Goal: Task Accomplishment & Management: Manage account settings

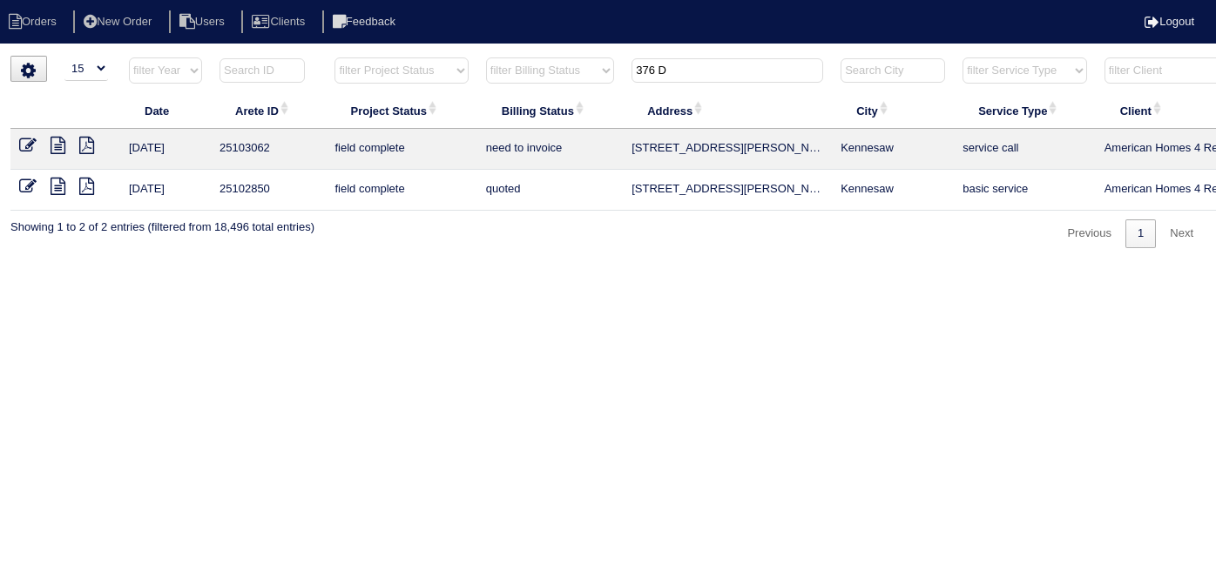
select select "15"
drag, startPoint x: 701, startPoint y: 72, endPoint x: 488, endPoint y: 97, distance: 214.7
click at [514, 91] on tr "filter Year -- Any Year -- 2025 2024 2023 2022 2021 2020 2019 filter Project St…" at bounding box center [764, 75] width 1509 height 36
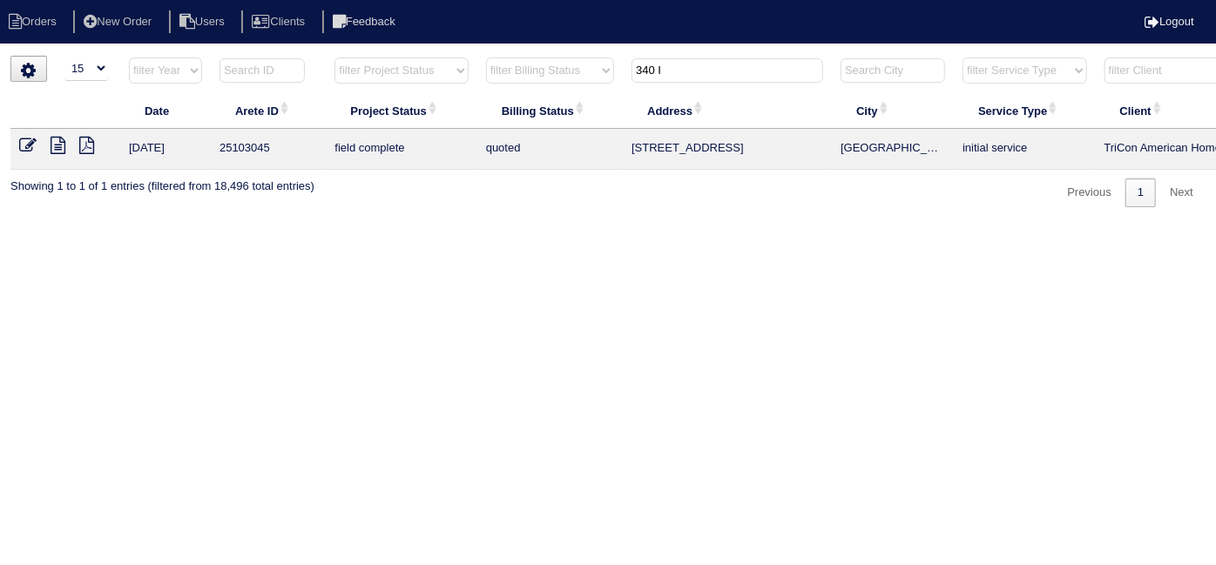
type input "340 I"
click at [26, 142] on icon at bounding box center [27, 145] width 17 height 17
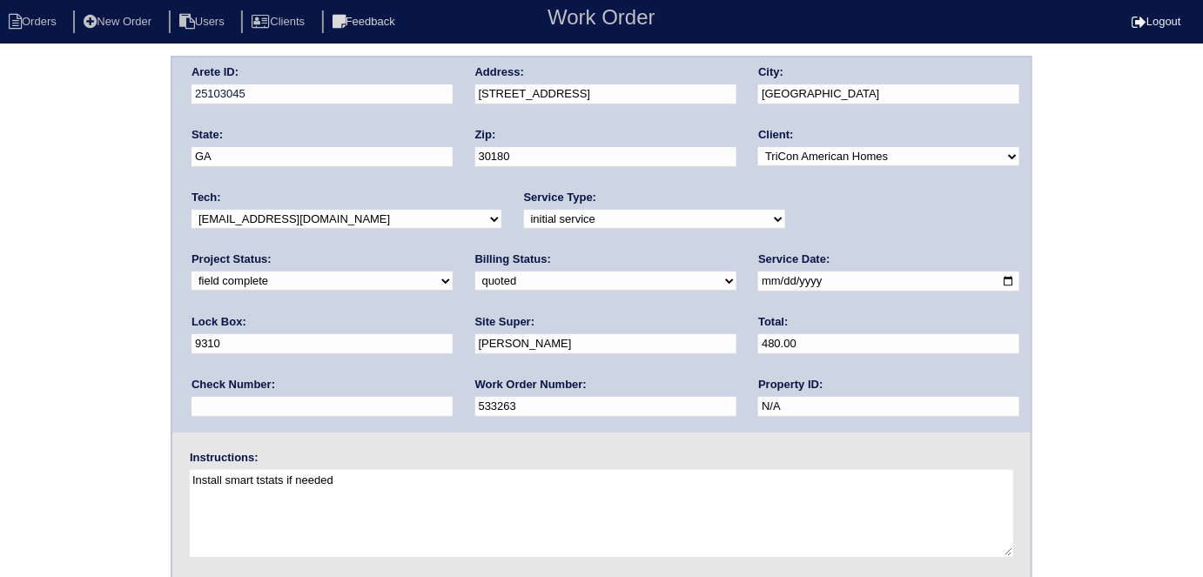
click at [475, 285] on select "need to quote quoted need to invoice invoiced paid warranty purchase order need…" at bounding box center [605, 281] width 261 height 19
select select "need to invoice"
click at [475, 272] on select "need to quote quoted need to invoice invoiced paid warranty purchase order need…" at bounding box center [605, 281] width 261 height 19
click at [71, 342] on div "Arete ID: 25103045 Address: 340 Indian Lake Trail City: Villa Rica State: GA Zi…" at bounding box center [601, 408] width 1203 height 704
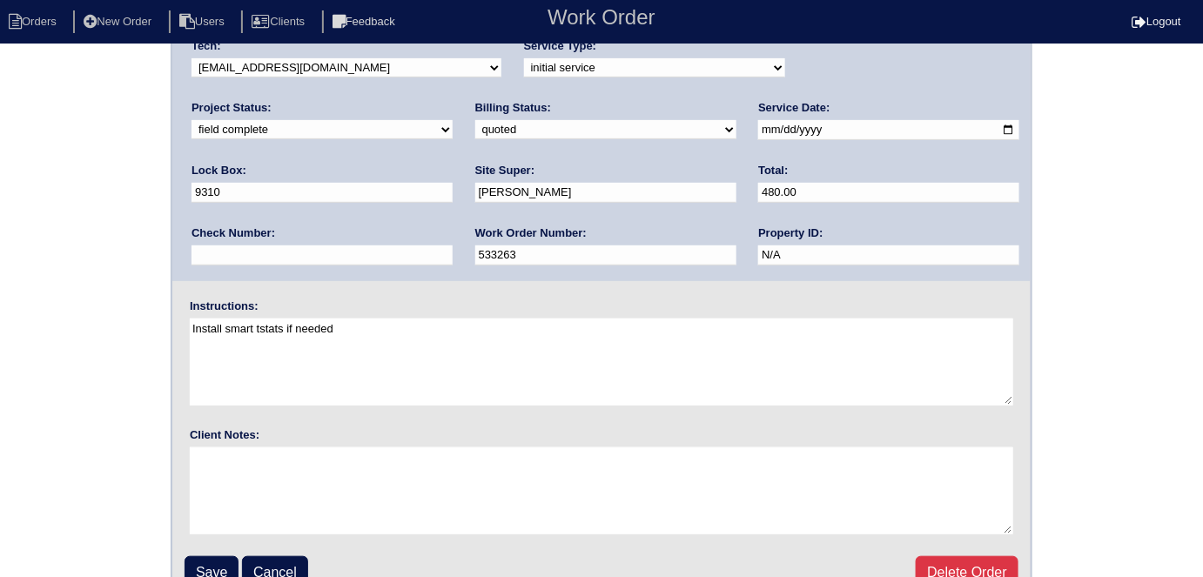
scroll to position [179, 0]
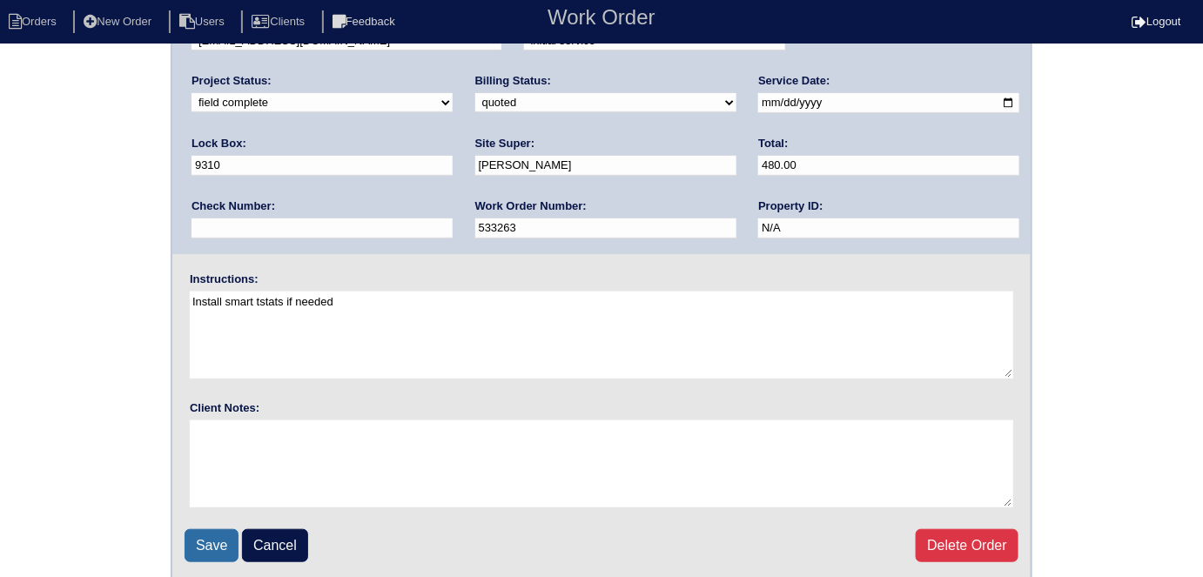
click at [216, 530] on input "Save" at bounding box center [212, 545] width 54 height 33
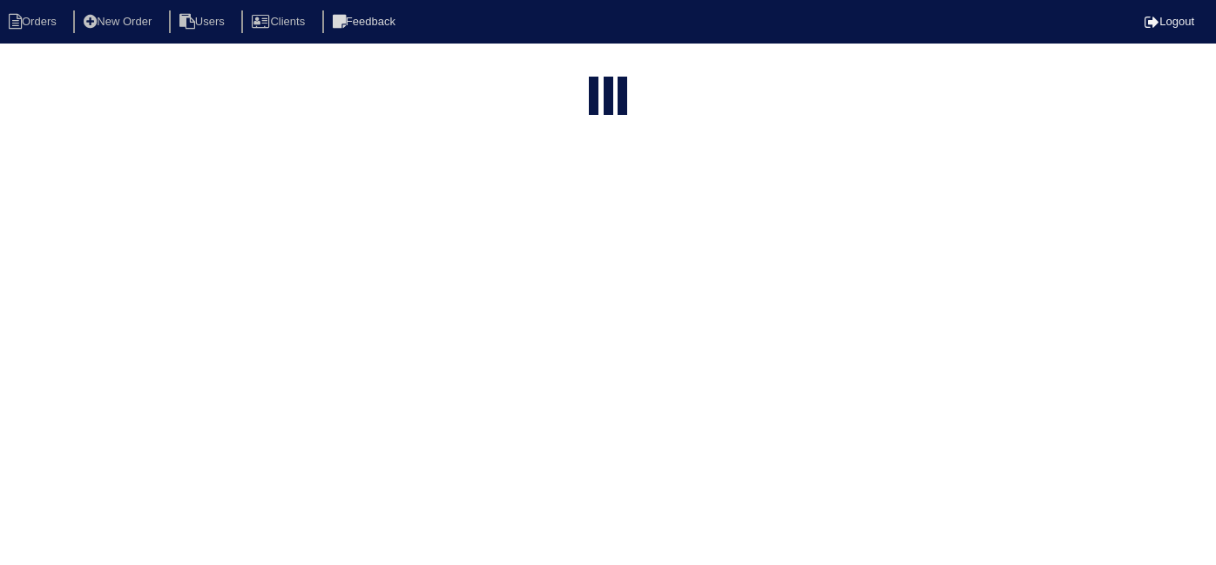
select select "15"
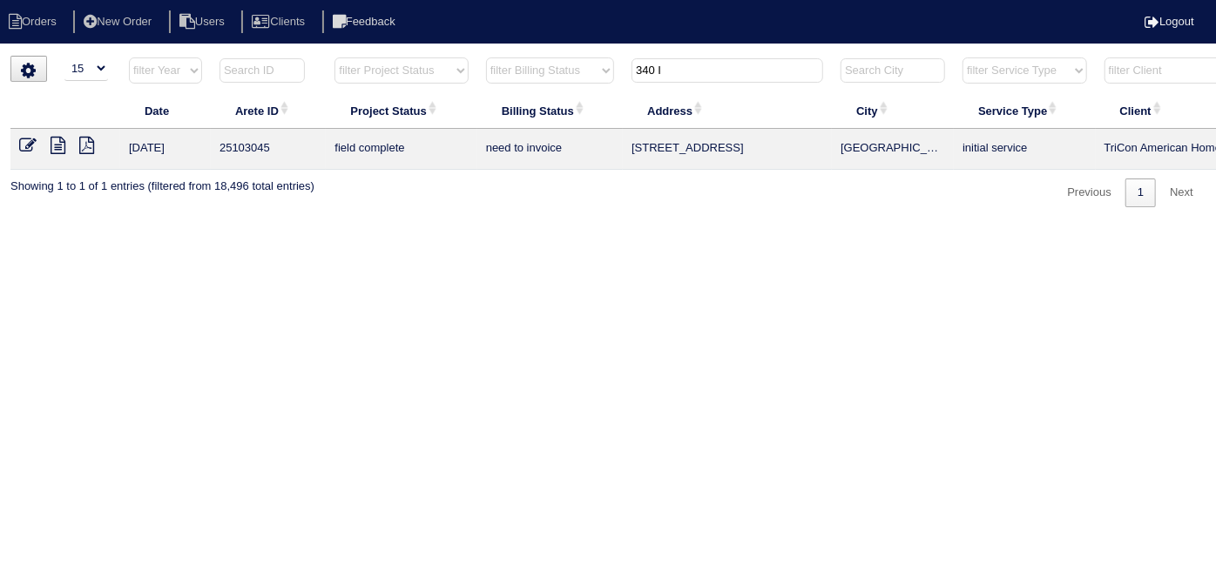
drag, startPoint x: 701, startPoint y: 58, endPoint x: 283, endPoint y: 85, distance: 418.9
click at [404, 81] on tr "filter Year -- Any Year -- 2025 2024 2023 2022 2021 2020 2019 filter Project St…" at bounding box center [764, 75] width 1509 height 36
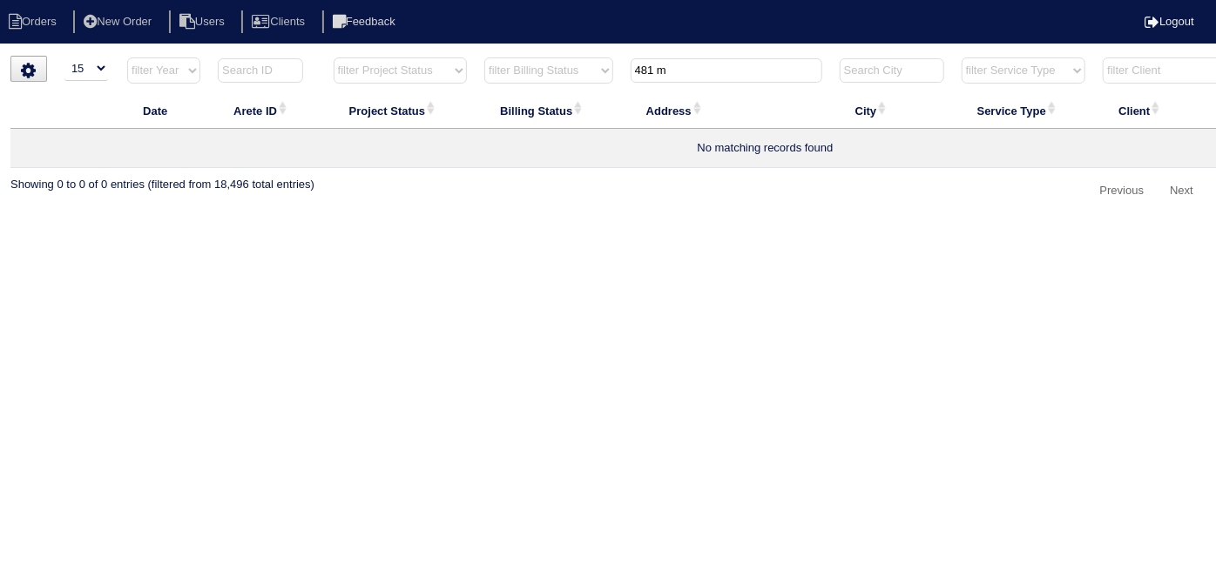
drag, startPoint x: 700, startPoint y: 74, endPoint x: 495, endPoint y: 56, distance: 206.3
click at [521, 66] on tr "filter Year -- Any Year -- 2025 2024 2023 2022 2021 2020 2019 filter Project St…" at bounding box center [764, 75] width 1509 height 36
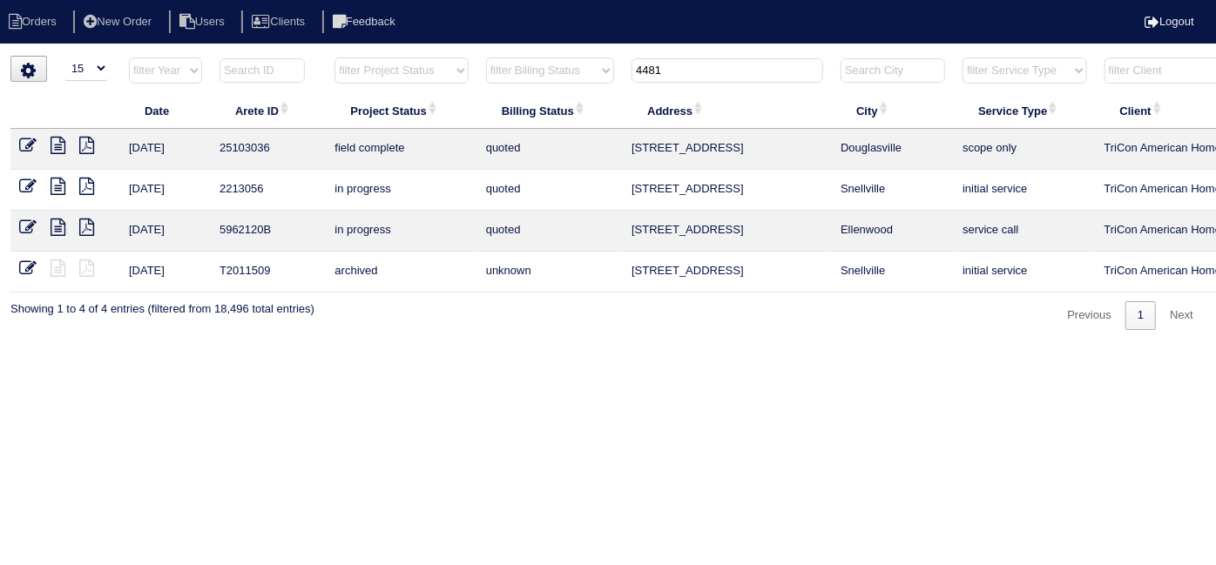
type input "4481"
click at [19, 145] on icon at bounding box center [27, 145] width 17 height 17
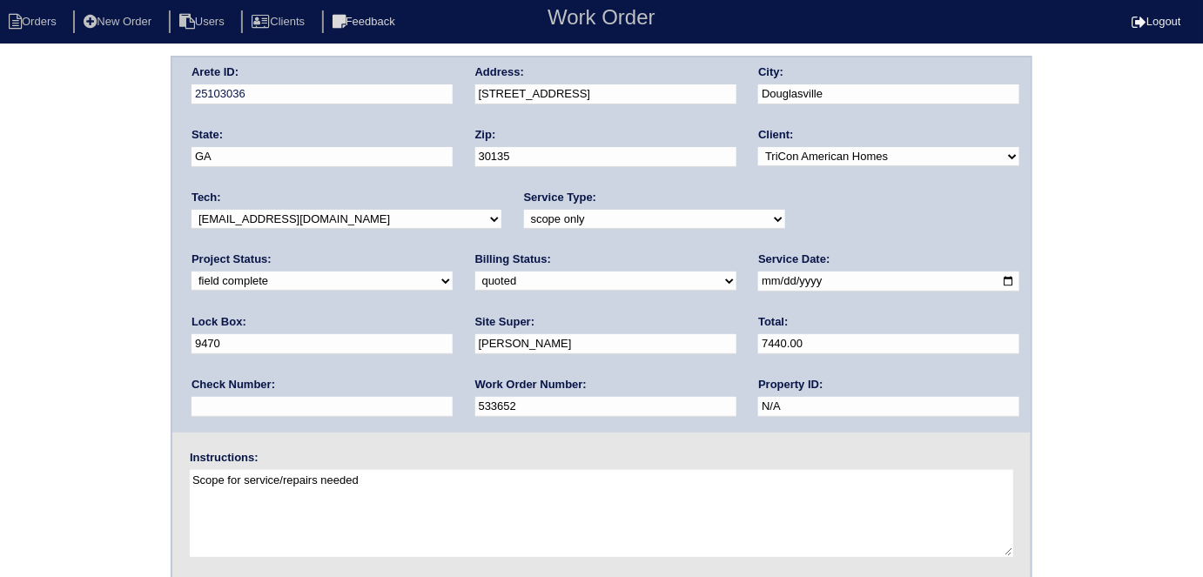
click at [57, 247] on div "Arete ID: 25103036 Address: [STREET_ADDRESS] City: [GEOGRAPHIC_DATA] State: [GE…" at bounding box center [601, 408] width 1203 height 704
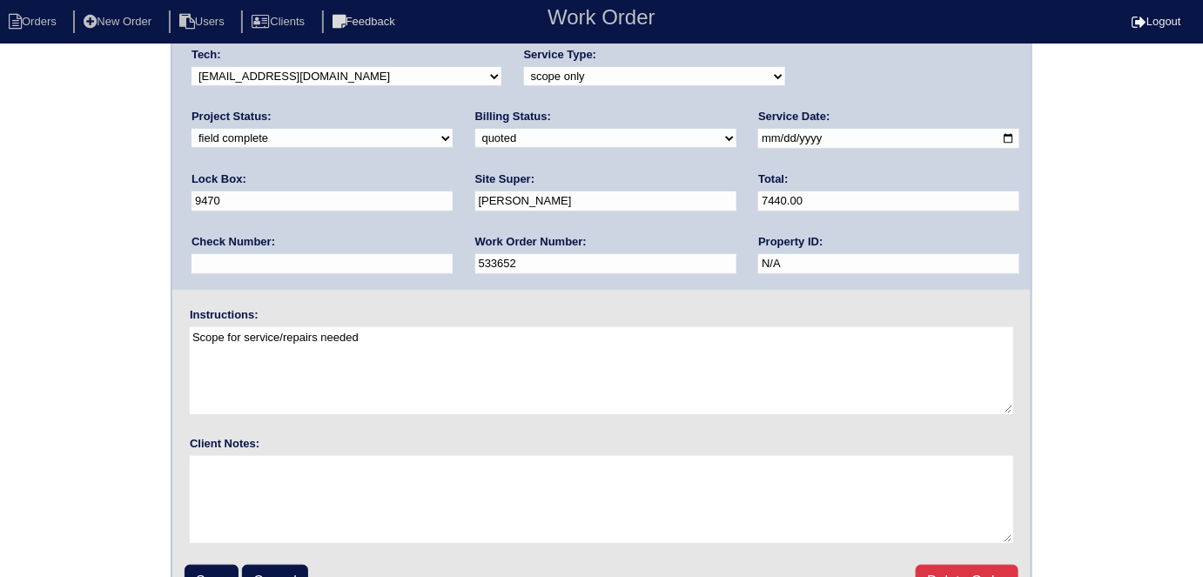
scroll to position [179, 0]
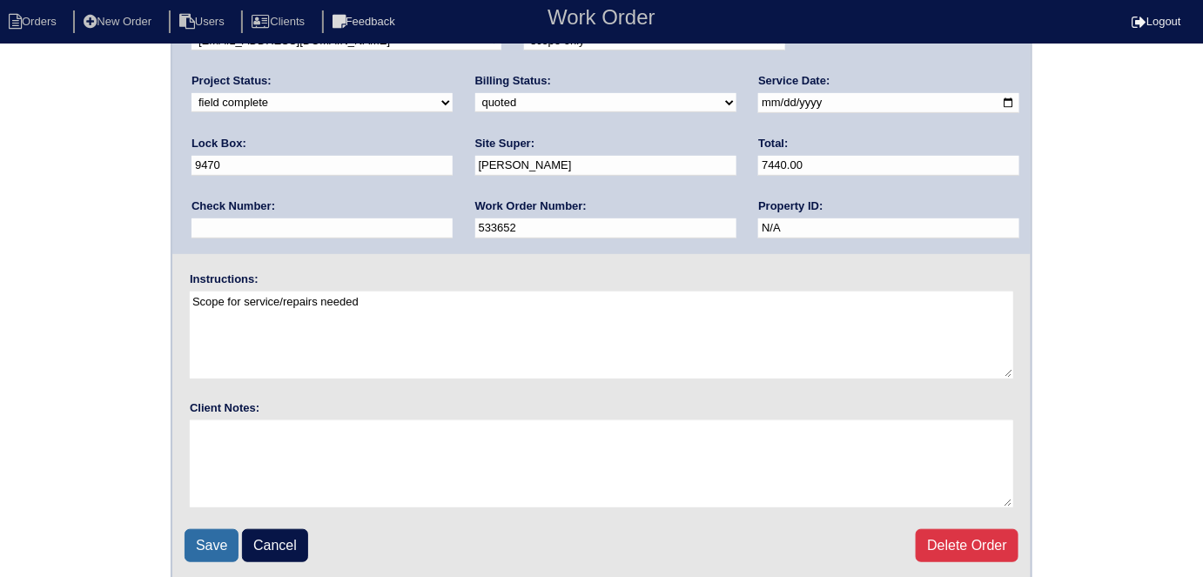
click at [204, 529] on input "Save" at bounding box center [212, 545] width 54 height 33
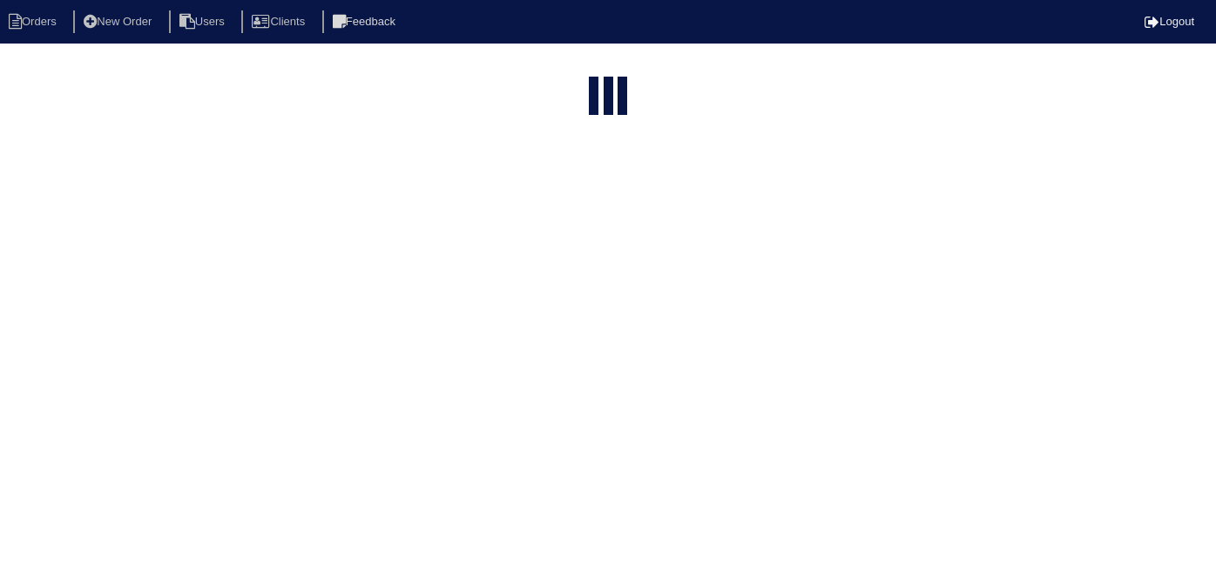
select select "15"
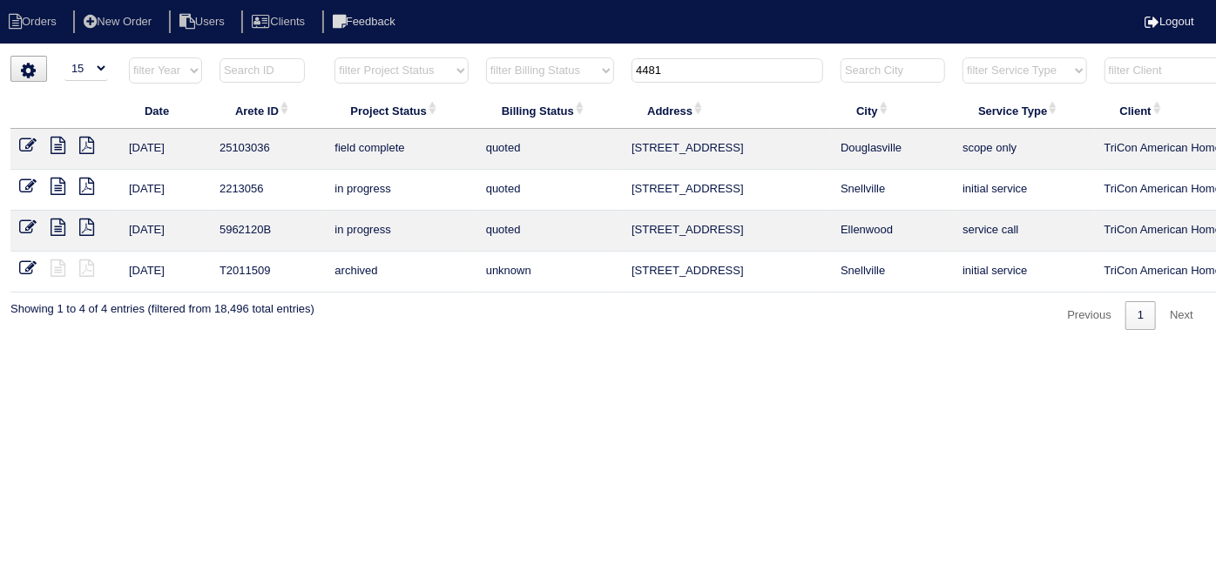
drag, startPoint x: 664, startPoint y: 71, endPoint x: 532, endPoint y: 67, distance: 132.4
click at [552, 71] on tr "filter Year -- Any Year -- 2025 2024 2023 2022 2021 2020 2019 filter Project St…" at bounding box center [764, 75] width 1509 height 36
